Goal: Task Accomplishment & Management: Use online tool/utility

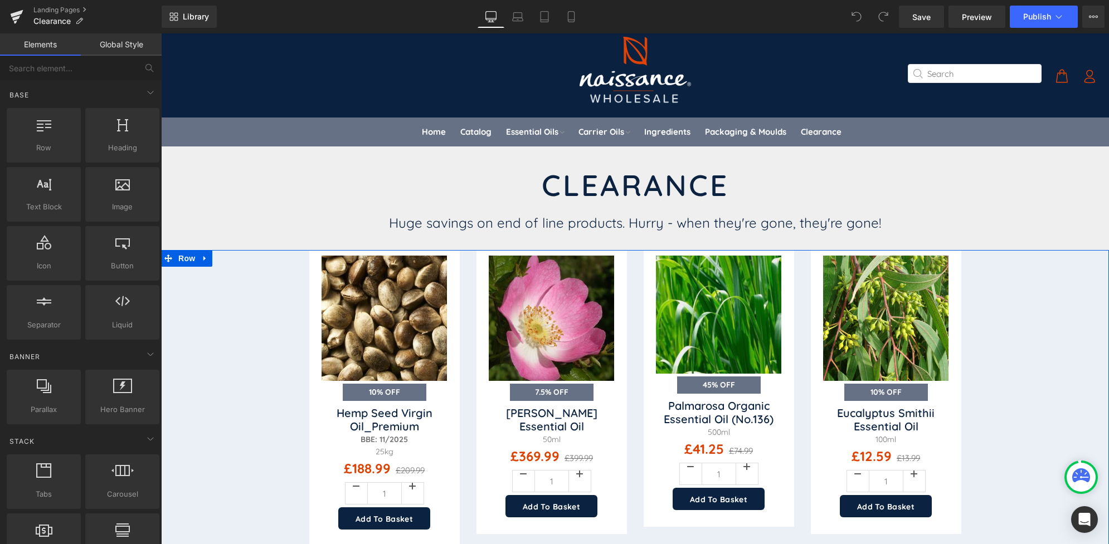
drag, startPoint x: 861, startPoint y: 229, endPoint x: 336, endPoint y: 237, distance: 524.8
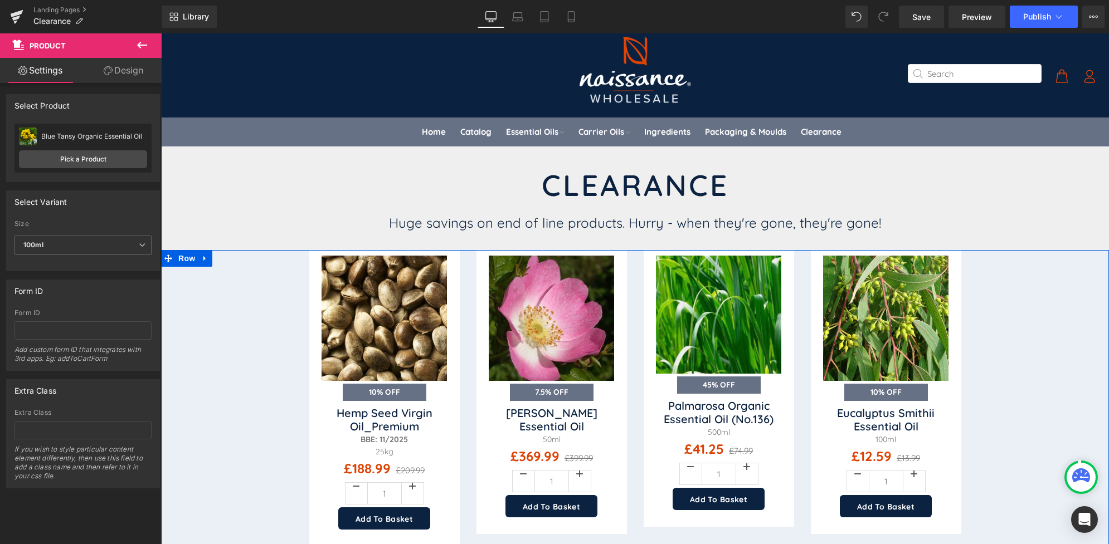
scroll to position [99, 0]
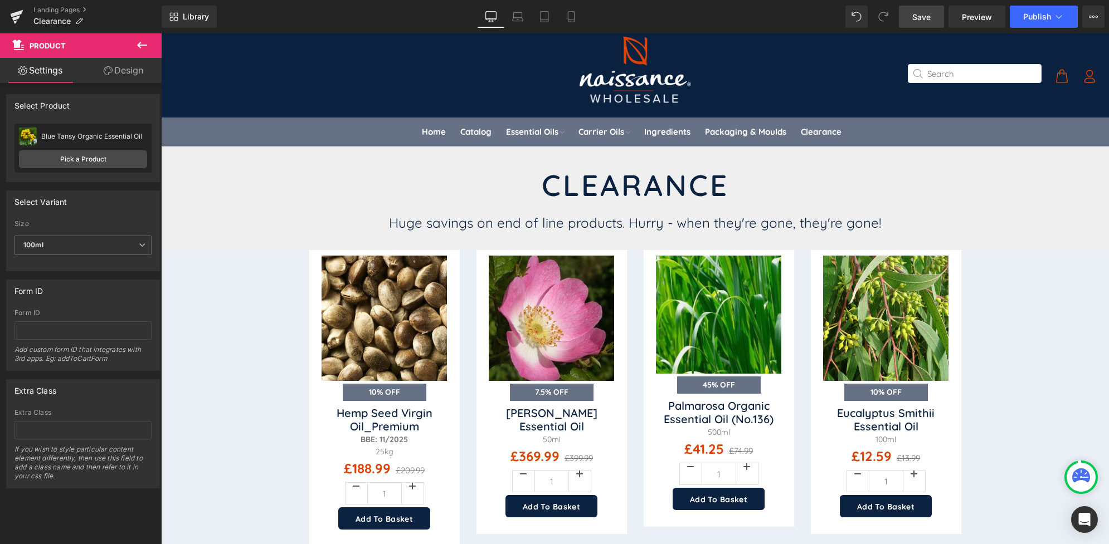
click at [922, 17] on span "Save" at bounding box center [921, 17] width 18 height 12
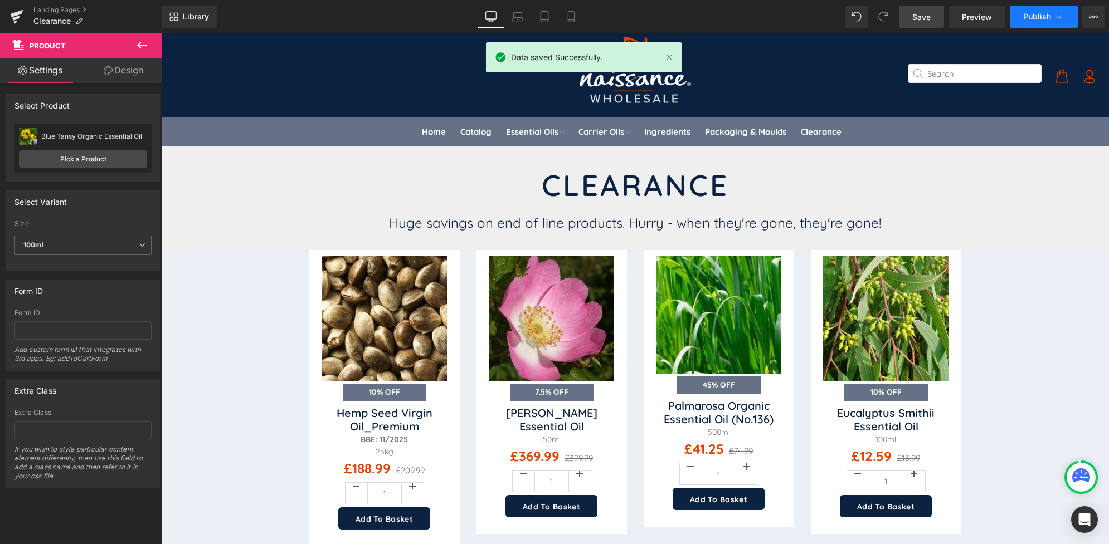
click at [1035, 16] on span "Publish" at bounding box center [1037, 16] width 28 height 9
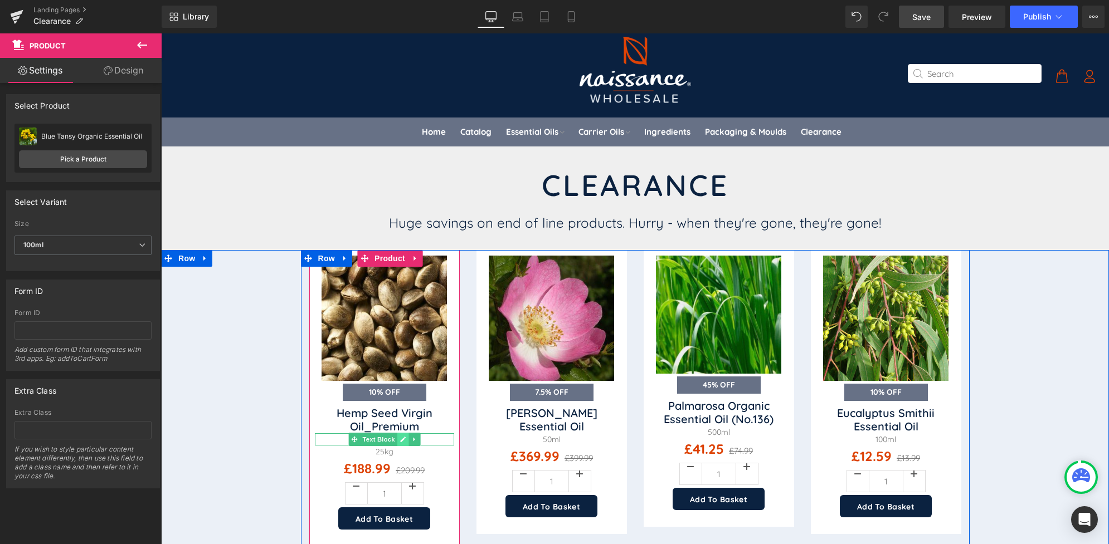
click at [400, 437] on icon at bounding box center [403, 440] width 6 height 6
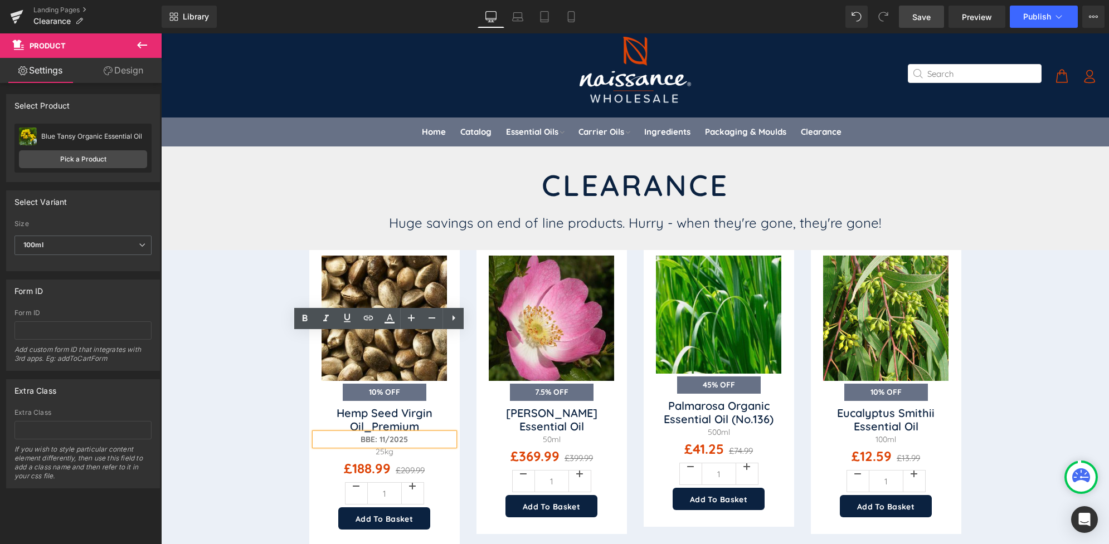
click at [379, 435] on strong "BBE: 11/2025" at bounding box center [383, 440] width 47 height 10
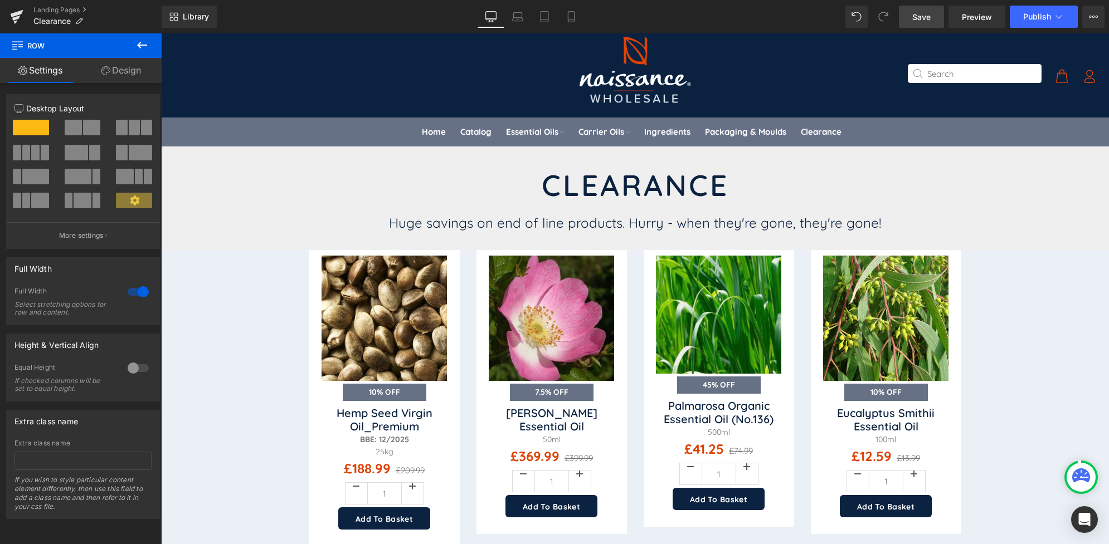
click at [917, 7] on link "Save" at bounding box center [921, 17] width 45 height 22
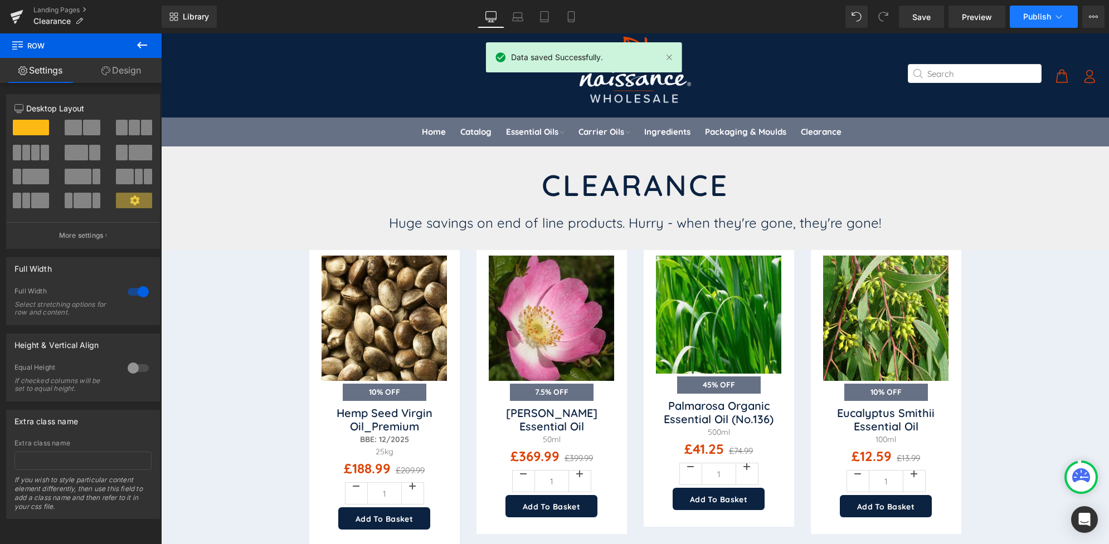
click at [1031, 12] on span "Publish" at bounding box center [1037, 16] width 28 height 9
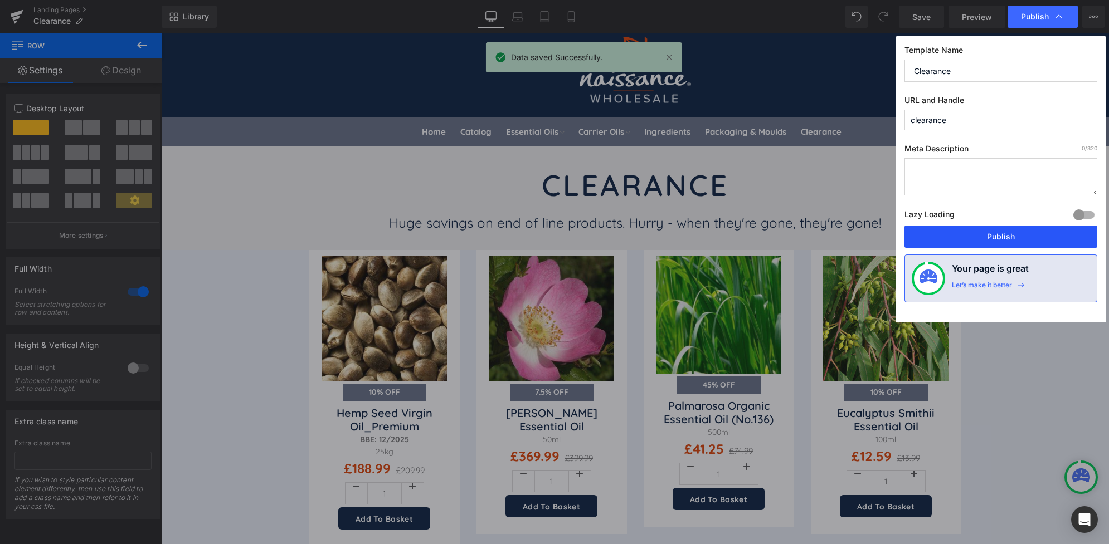
drag, startPoint x: 1019, startPoint y: 237, endPoint x: 394, endPoint y: 153, distance: 630.7
click at [1019, 237] on button "Publish" at bounding box center [1000, 237] width 193 height 22
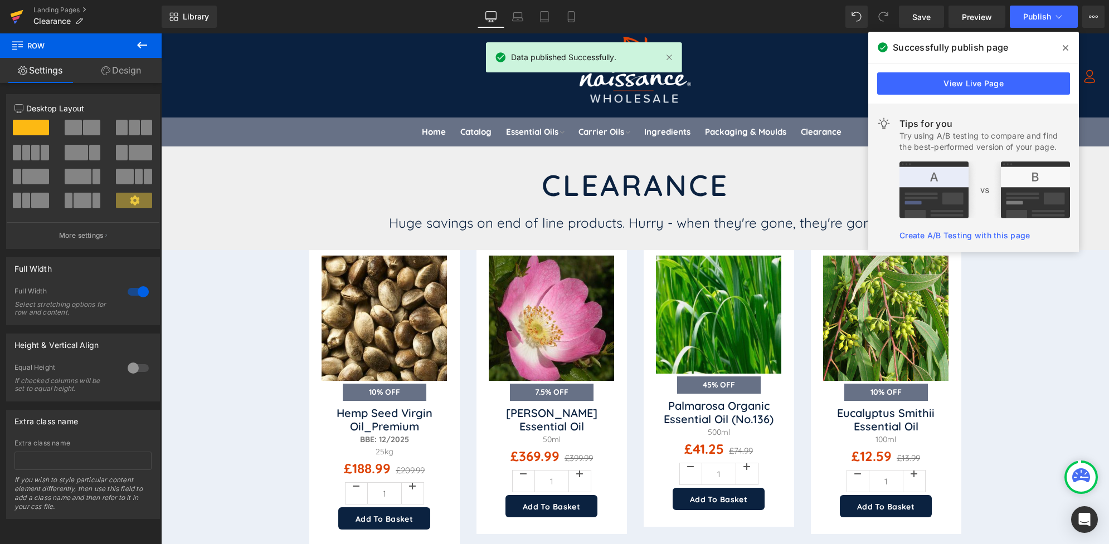
click at [16, 12] on icon at bounding box center [17, 13] width 13 height 7
